Goal: Contribute content

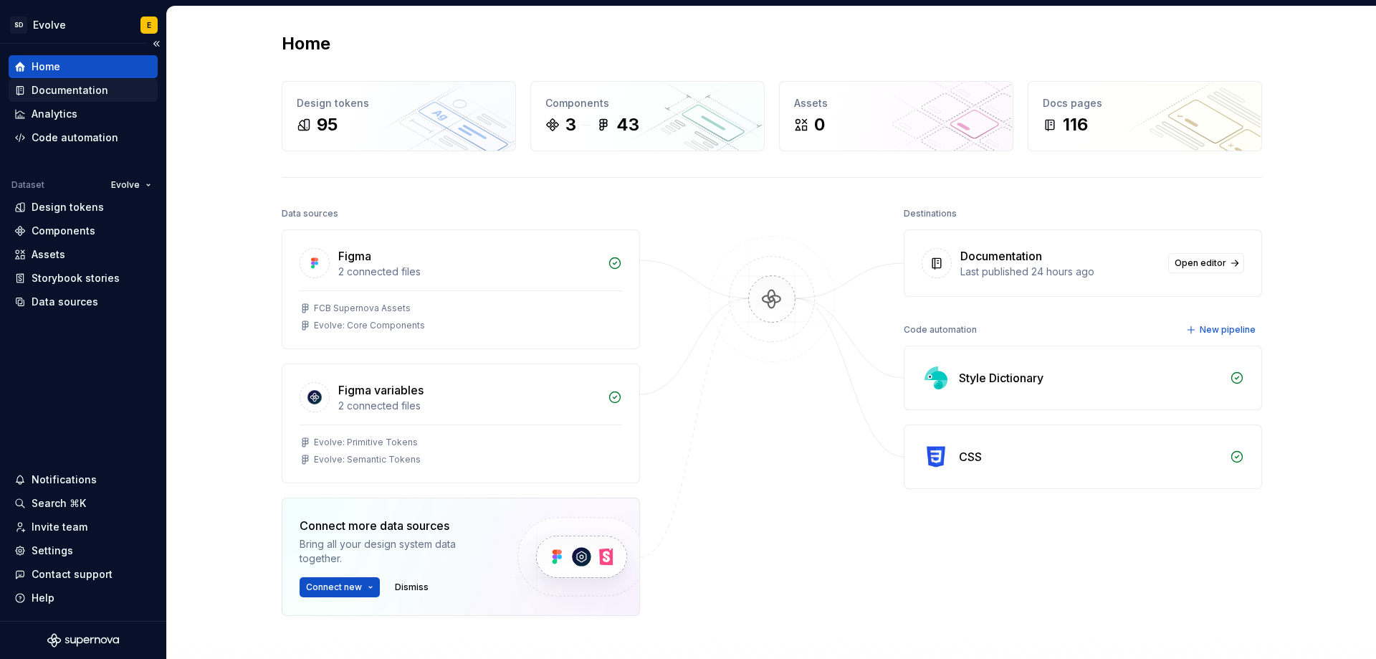
click at [70, 90] on div "Documentation" at bounding box center [70, 90] width 77 height 14
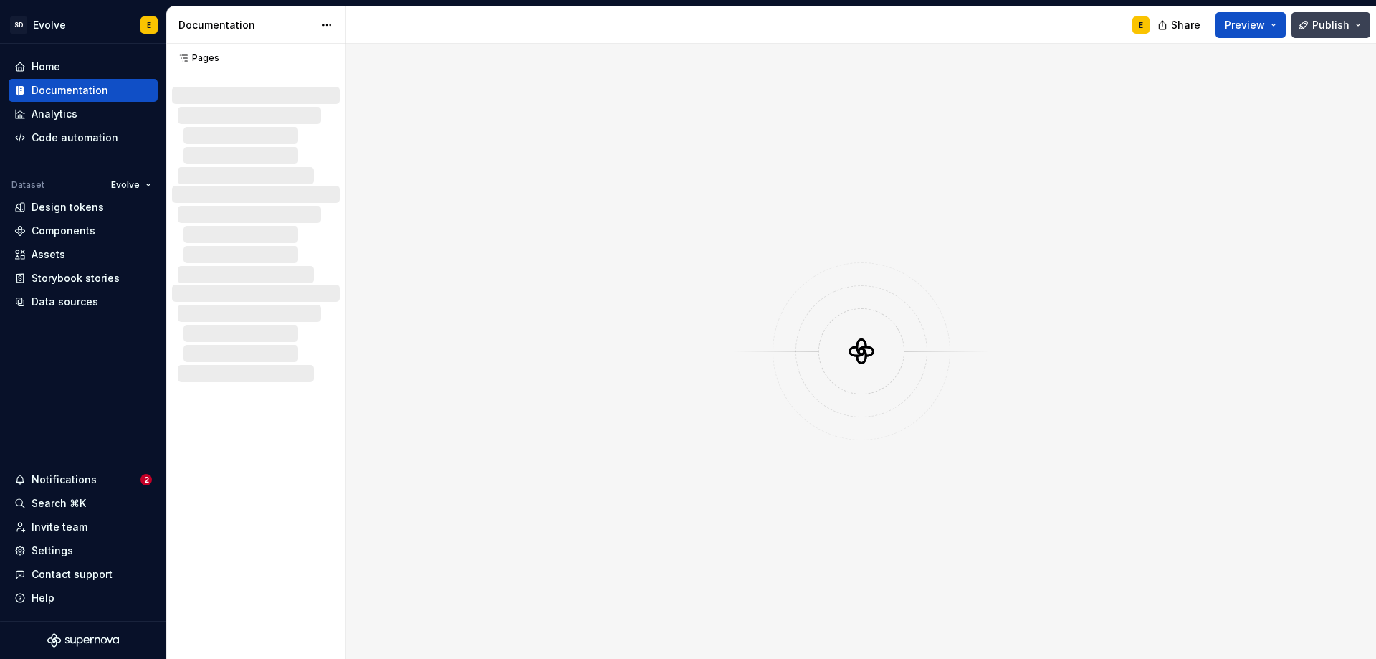
click at [1338, 22] on span "Publish" at bounding box center [1331, 25] width 37 height 14
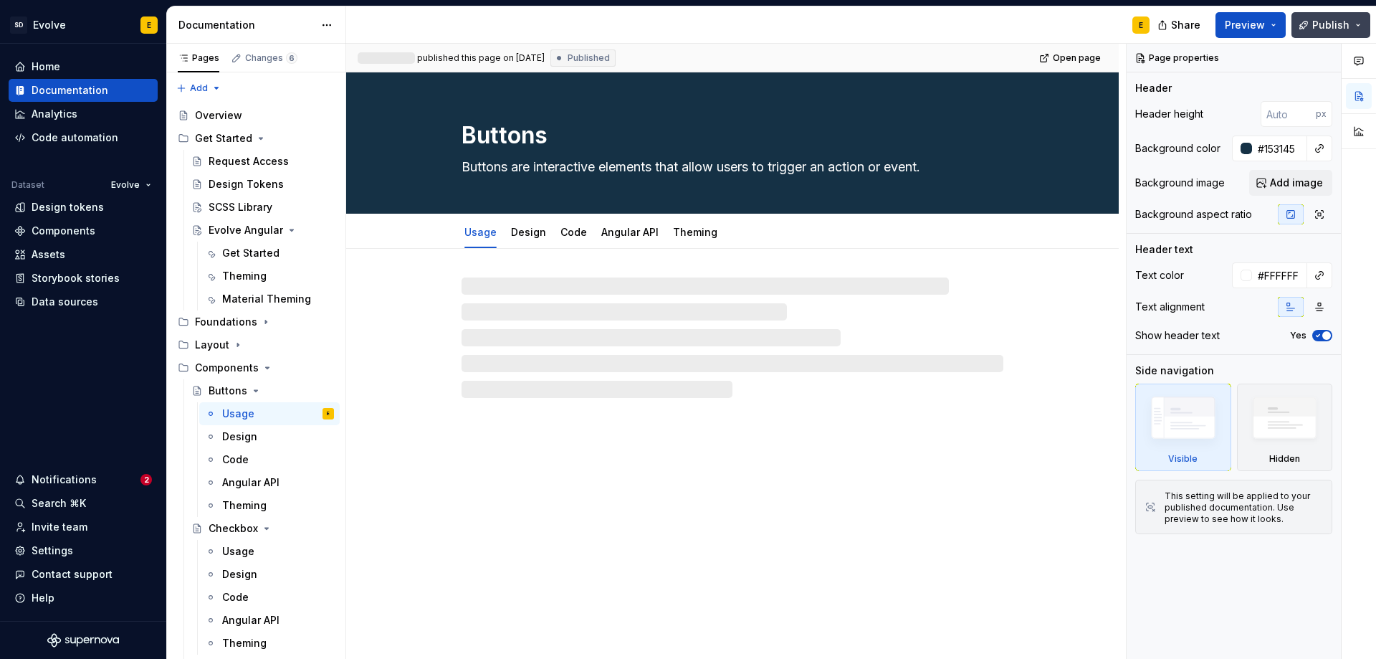
click at [1329, 26] on span "Publish" at bounding box center [1331, 25] width 37 height 14
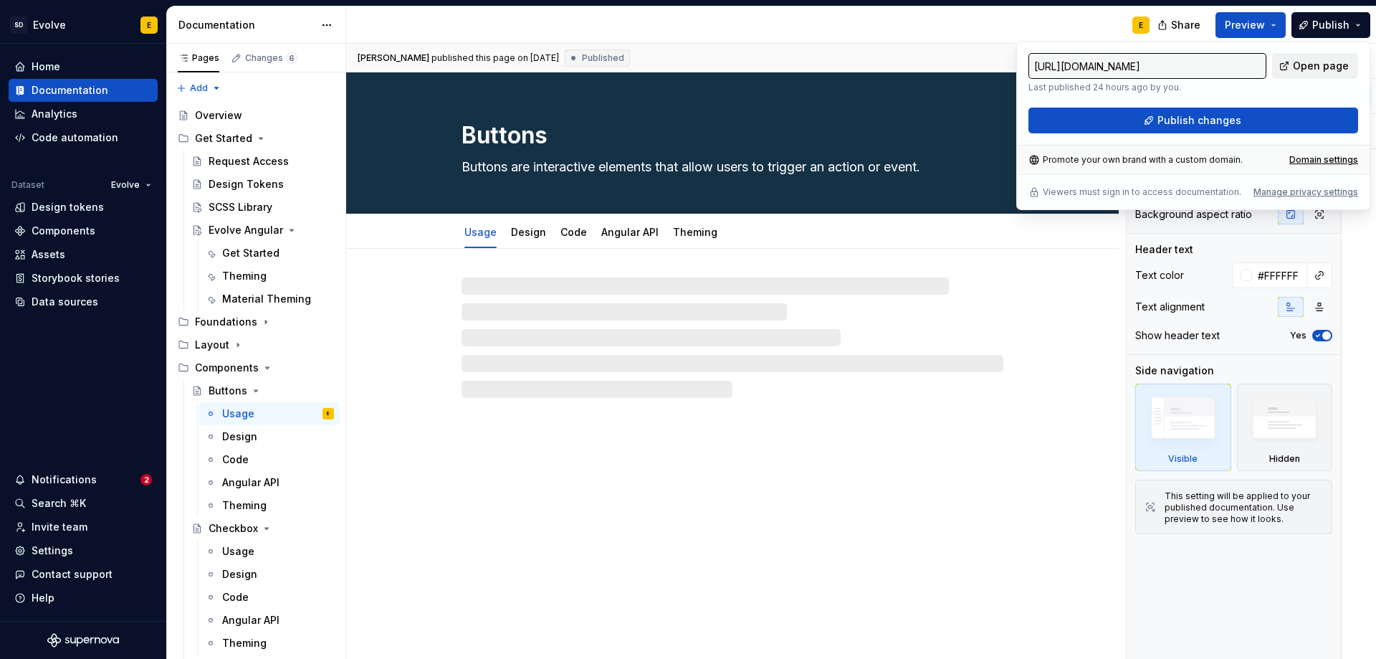
click at [1325, 60] on span "Open page" at bounding box center [1321, 66] width 56 height 14
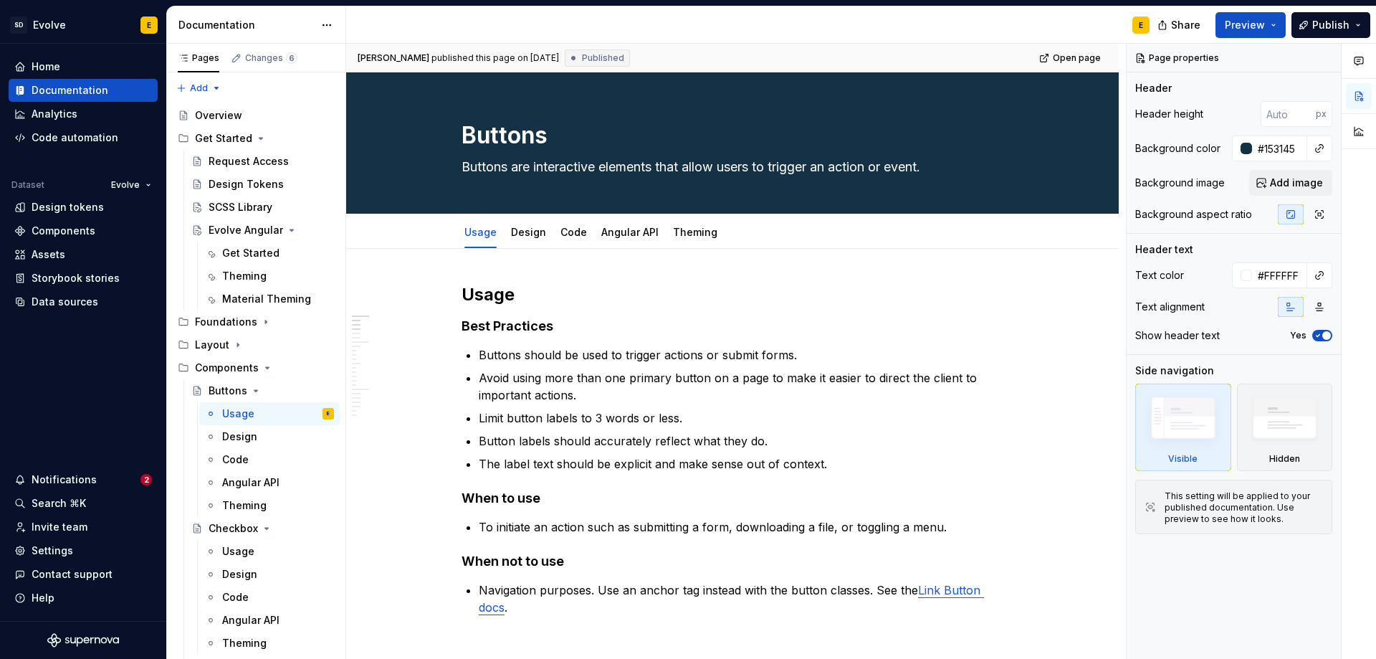
click at [733, 25] on div "E" at bounding box center [753, 24] width 815 height 37
type textarea "*"
